Goal: Download file/media

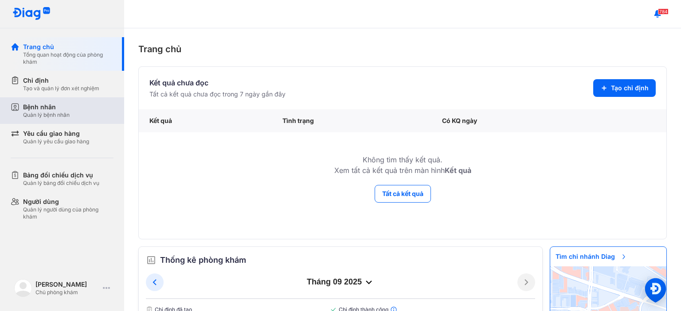
click at [74, 112] on div "Bệnh nhân Quản lý bệnh nhân" at bounding box center [68, 111] width 90 height 16
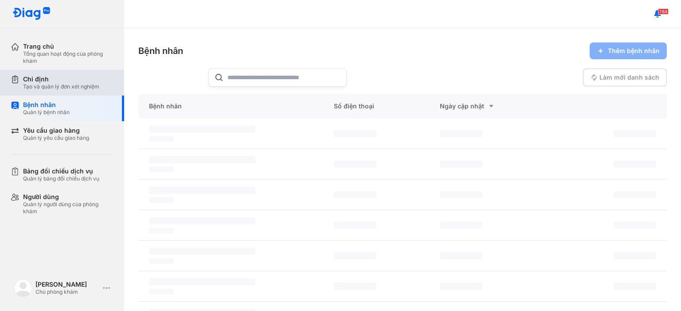
click at [74, 86] on div "Tạo và quản lý đơn xét nghiệm" at bounding box center [61, 86] width 76 height 7
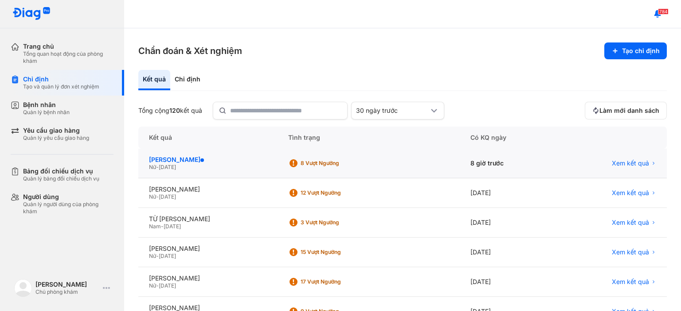
click at [263, 163] on div "[PERSON_NAME]" at bounding box center [208, 160] width 118 height 8
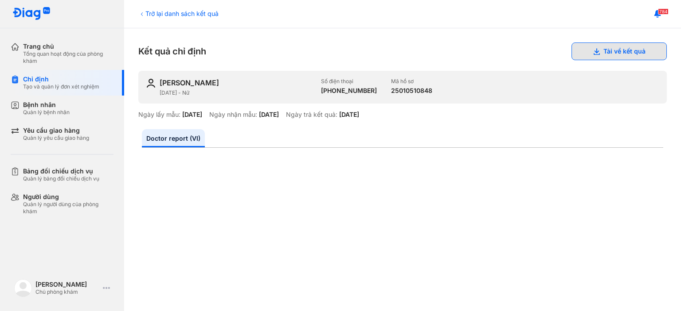
click at [620, 51] on button "Tải về kết quả" at bounding box center [618, 52] width 95 height 18
